Goal: Task Accomplishment & Management: Manage account settings

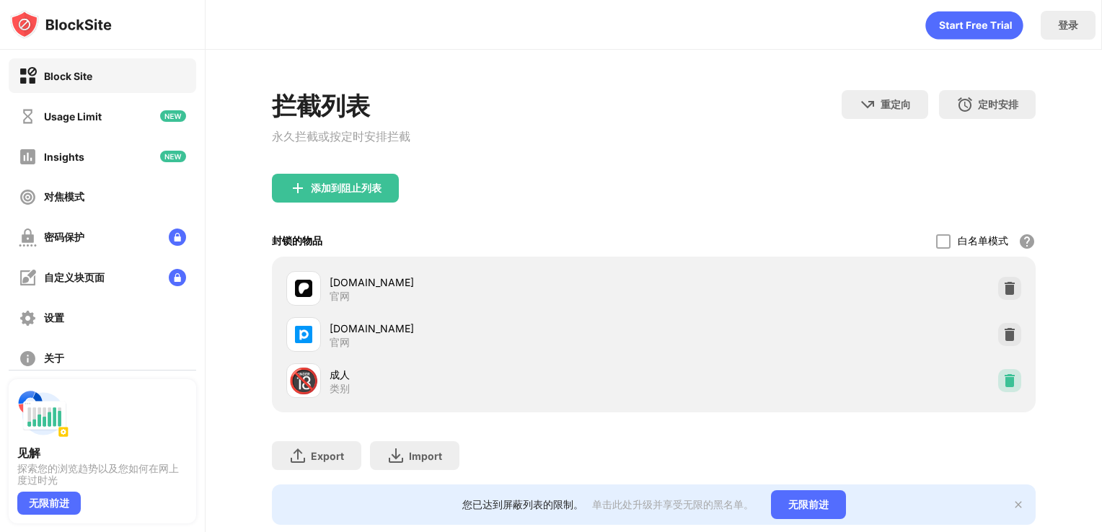
click at [1005, 392] on div at bounding box center [1009, 380] width 23 height 23
